Goal: Task Accomplishment & Management: Use online tool/utility

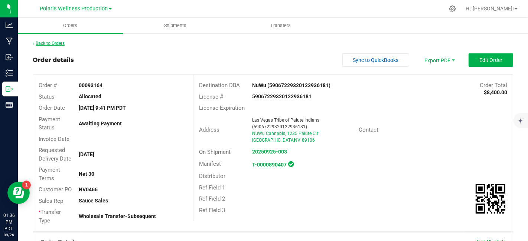
click at [62, 43] on link "Back to Orders" at bounding box center [49, 43] width 32 height 5
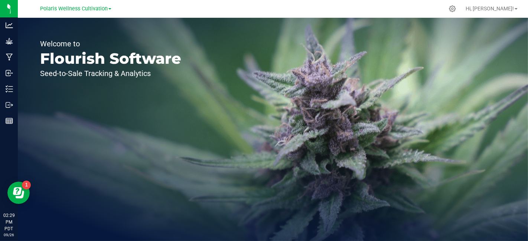
click at [110, 7] on link "Polaris Wellness Cultivation" at bounding box center [75, 8] width 71 height 7
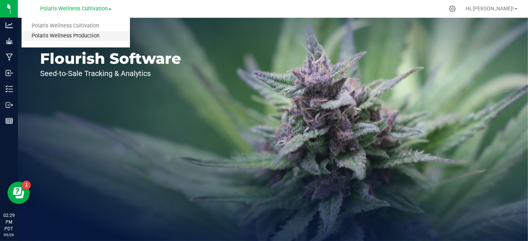
click at [90, 36] on link "Polaris Wellness Production" at bounding box center [76, 36] width 108 height 10
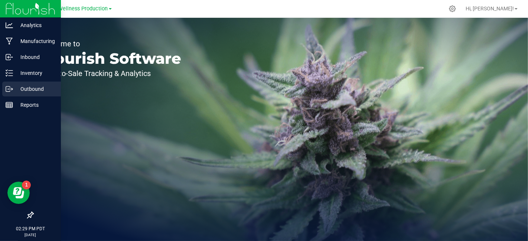
click at [33, 87] on p "Outbound" at bounding box center [35, 89] width 45 height 9
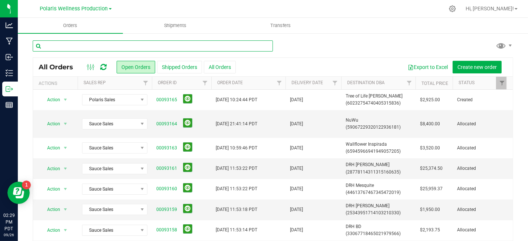
click at [116, 45] on input "text" at bounding box center [153, 45] width 240 height 11
type input "greenlight"
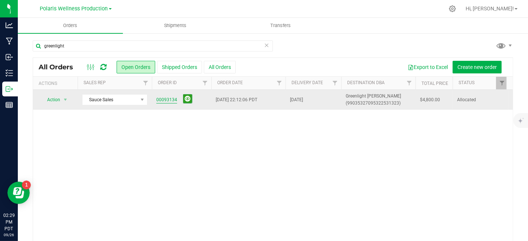
click at [167, 98] on link "00093134" at bounding box center [166, 100] width 21 height 7
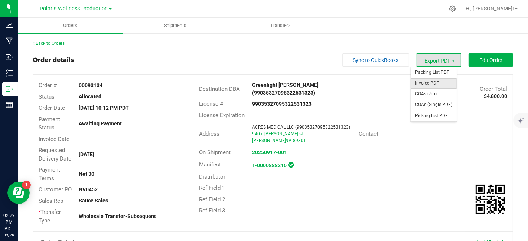
click at [440, 82] on span "Invoice PDF" at bounding box center [434, 83] width 46 height 11
